Goal: Task Accomplishment & Management: Manage account settings

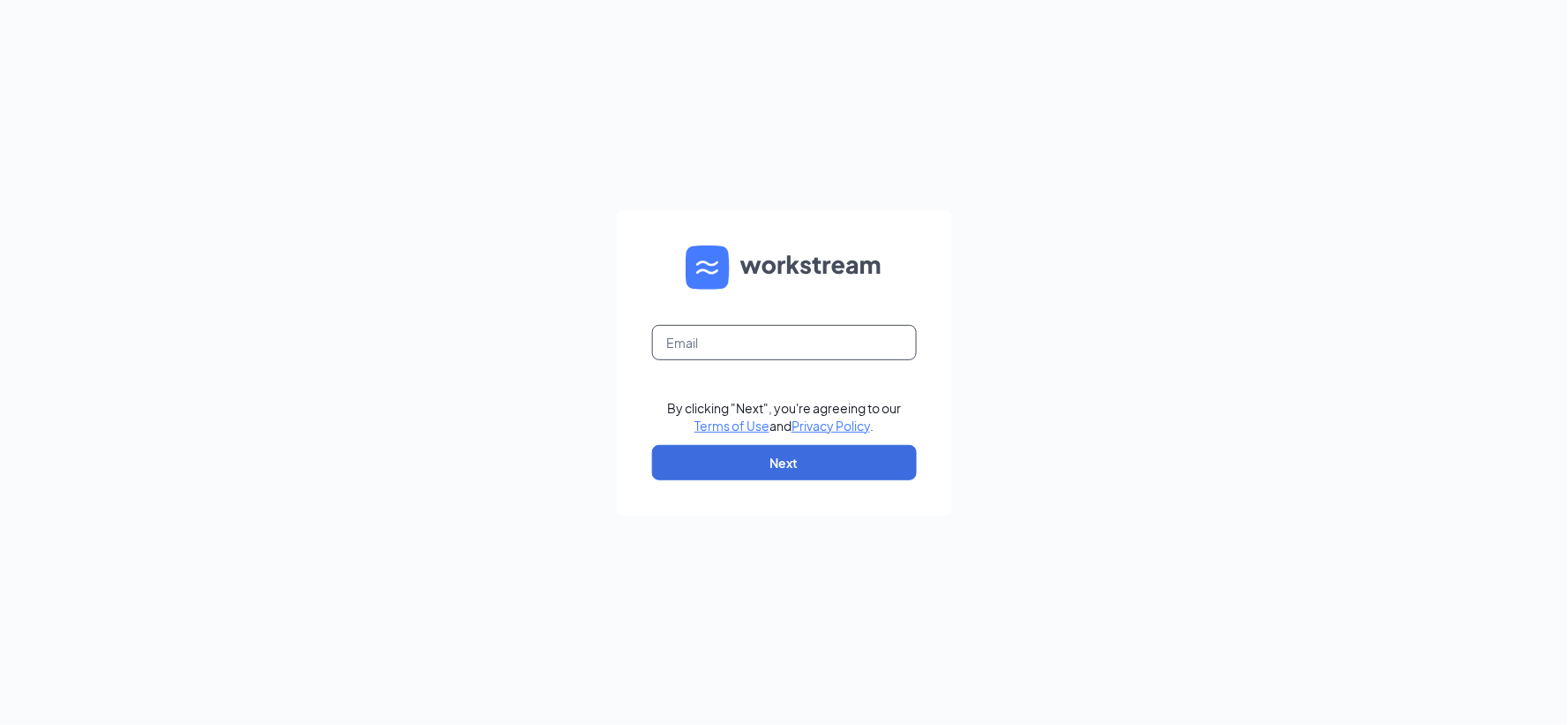
drag, startPoint x: 744, startPoint y: 332, endPoint x: 757, endPoint y: 337, distance: 13.9
click at [744, 332] on input "text" at bounding box center [784, 342] width 265 height 36
click at [757, 337] on input "text" at bounding box center [784, 342] width 265 height 36
type input "0593@aw0912561.ca"
click at [800, 450] on button "Next" at bounding box center [784, 462] width 265 height 36
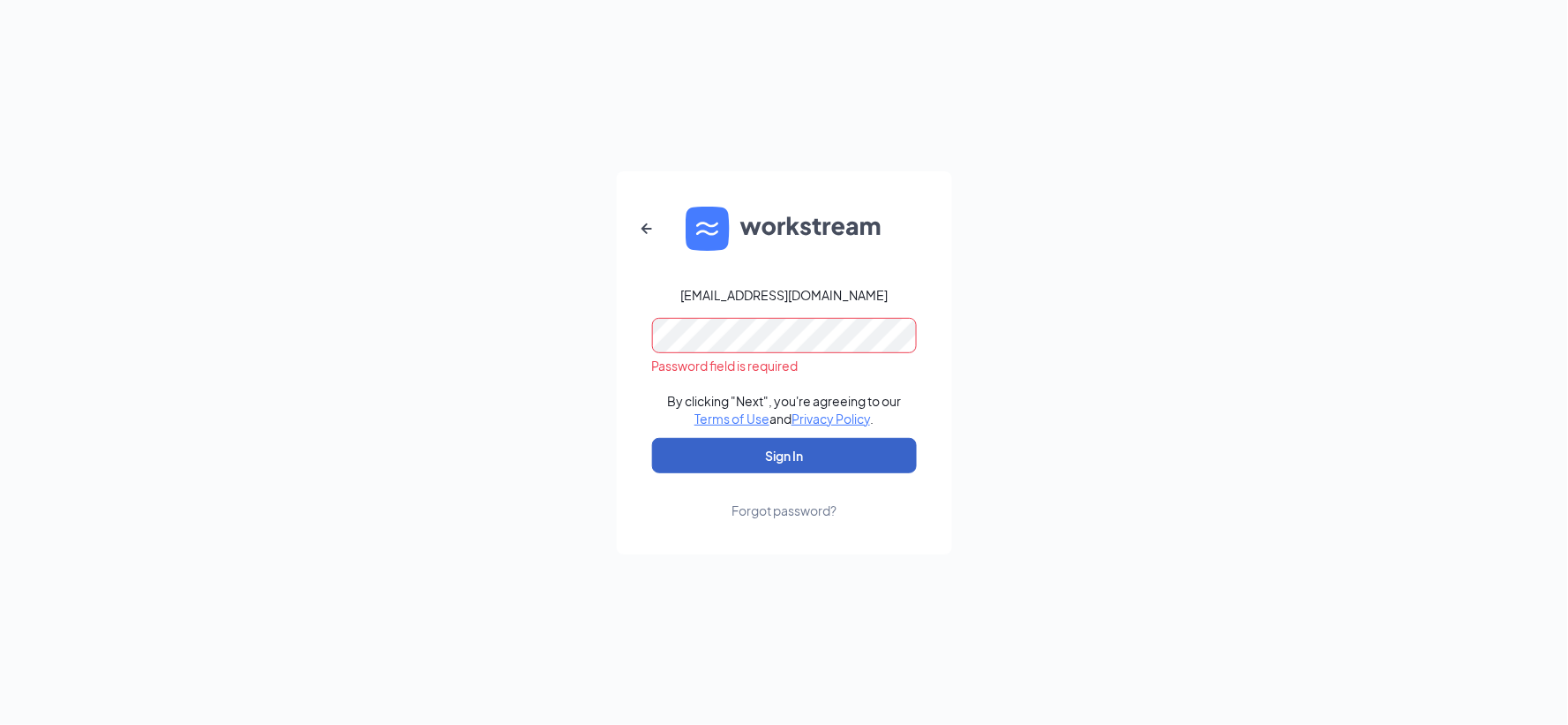
click at [773, 460] on button "Sign In" at bounding box center [784, 455] width 265 height 36
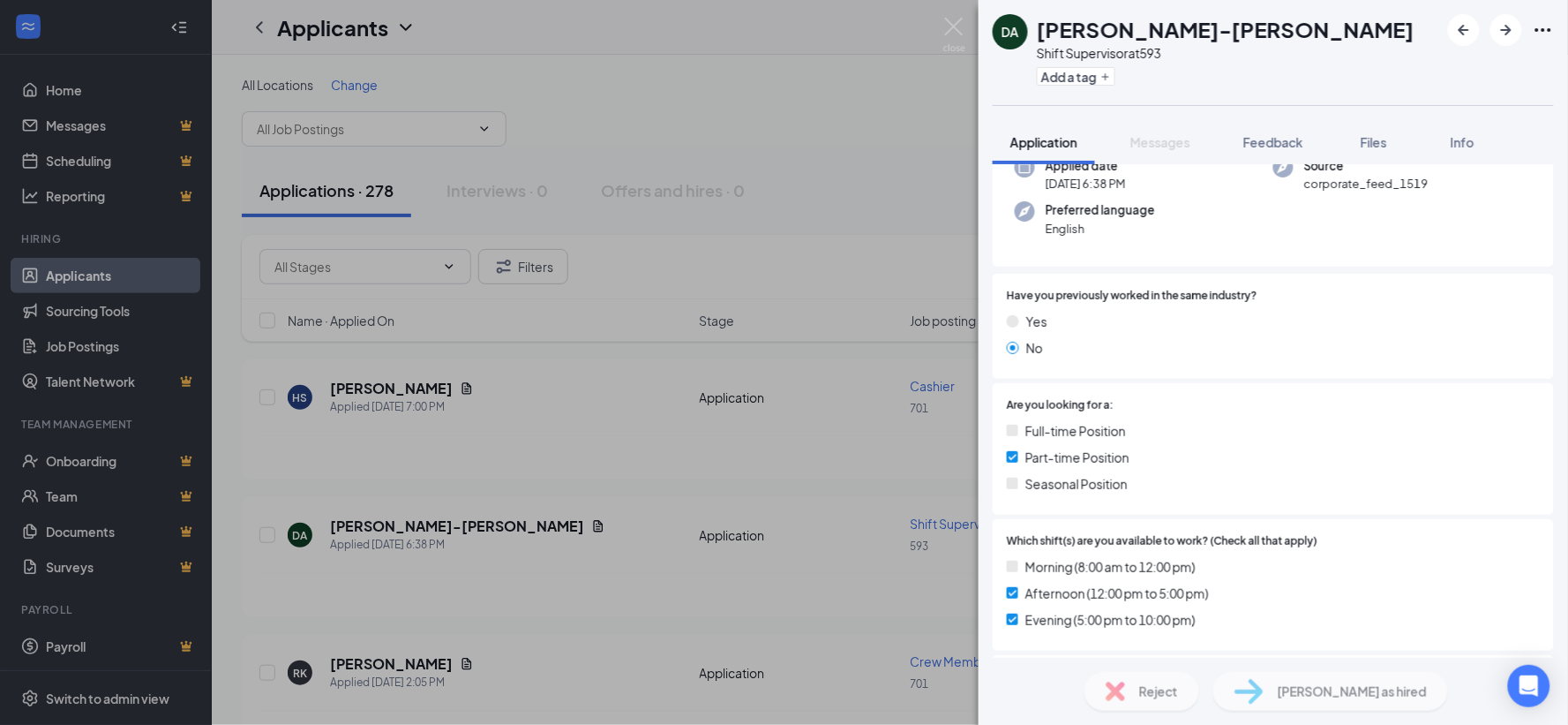
scroll to position [196, 0]
